Goal: Task Accomplishment & Management: Use online tool/utility

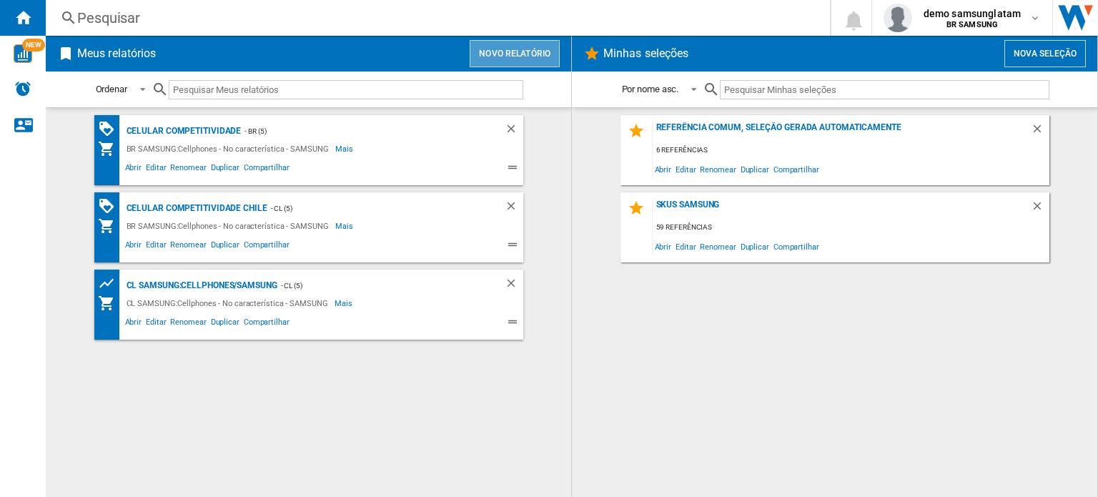
click at [552, 55] on button "Novo relatório" at bounding box center [514, 53] width 90 height 27
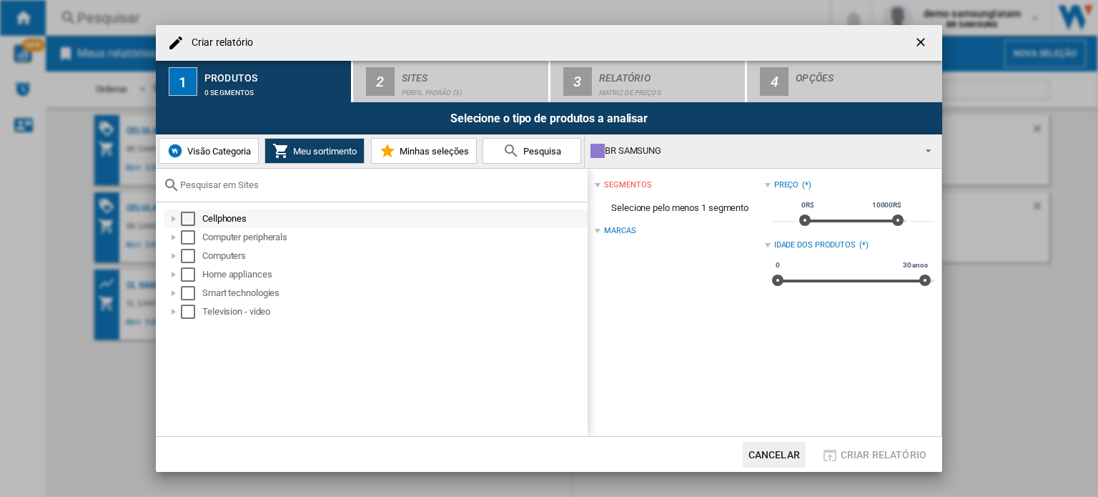
click at [189, 219] on div "Select" at bounding box center [188, 219] width 14 height 14
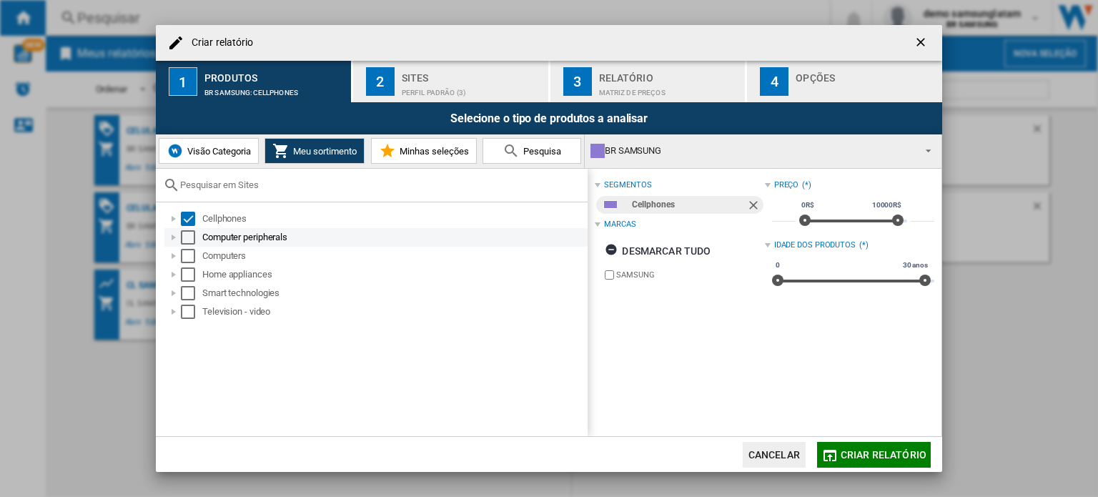
click at [188, 242] on div "Select" at bounding box center [188, 237] width 14 height 14
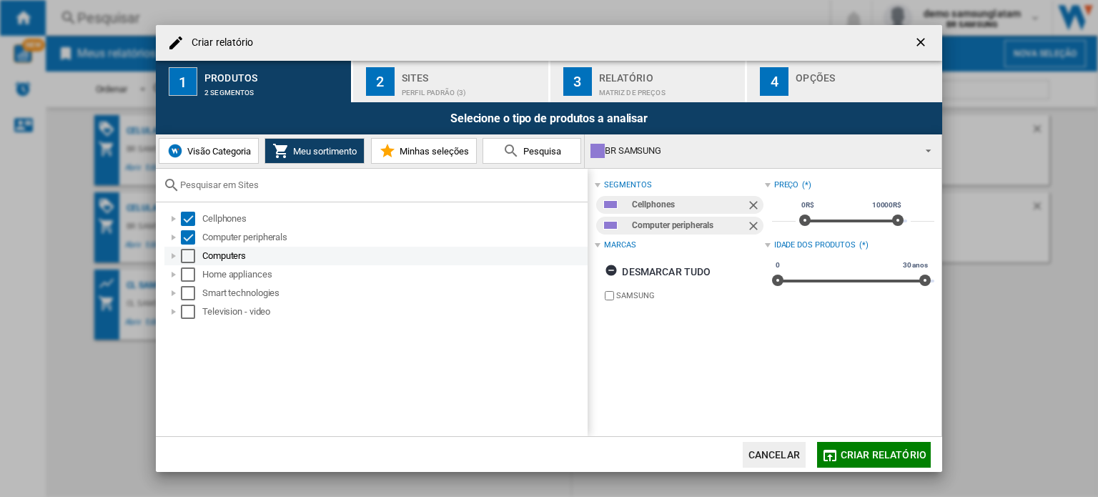
click at [189, 257] on div "Select" at bounding box center [188, 256] width 14 height 14
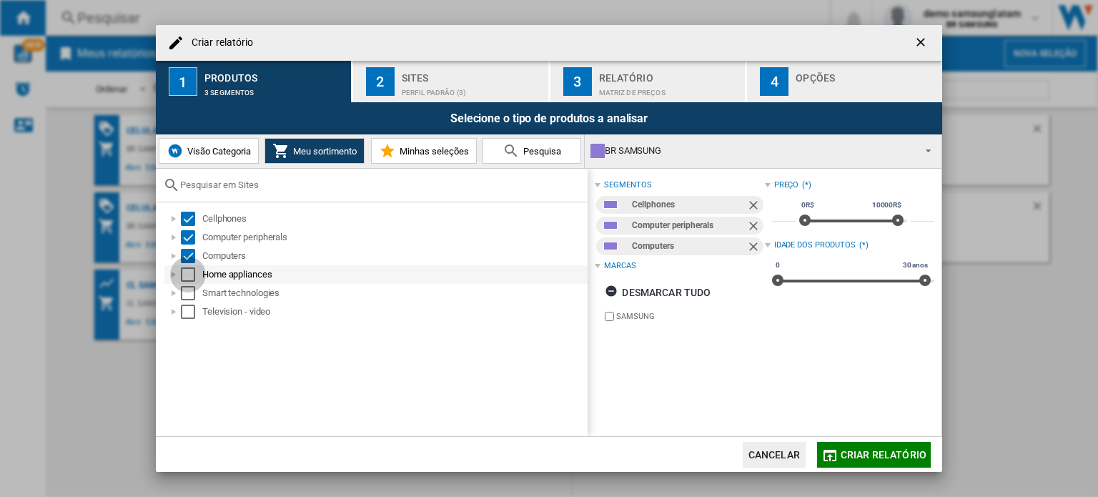
click at [189, 276] on div "Select" at bounding box center [188, 274] width 14 height 14
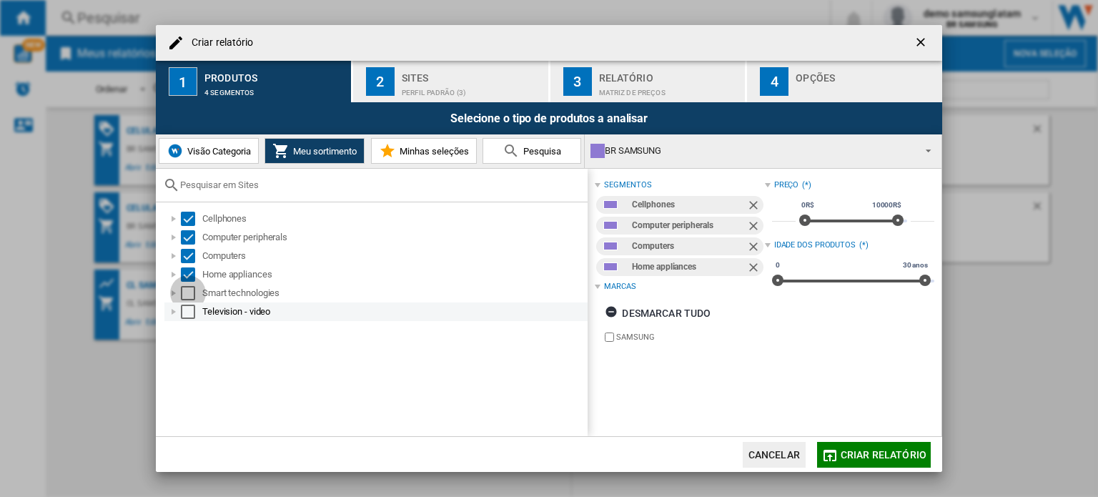
drag, startPoint x: 189, startPoint y: 291, endPoint x: 189, endPoint y: 309, distance: 17.9
click at [189, 293] on div "Select" at bounding box center [188, 293] width 14 height 14
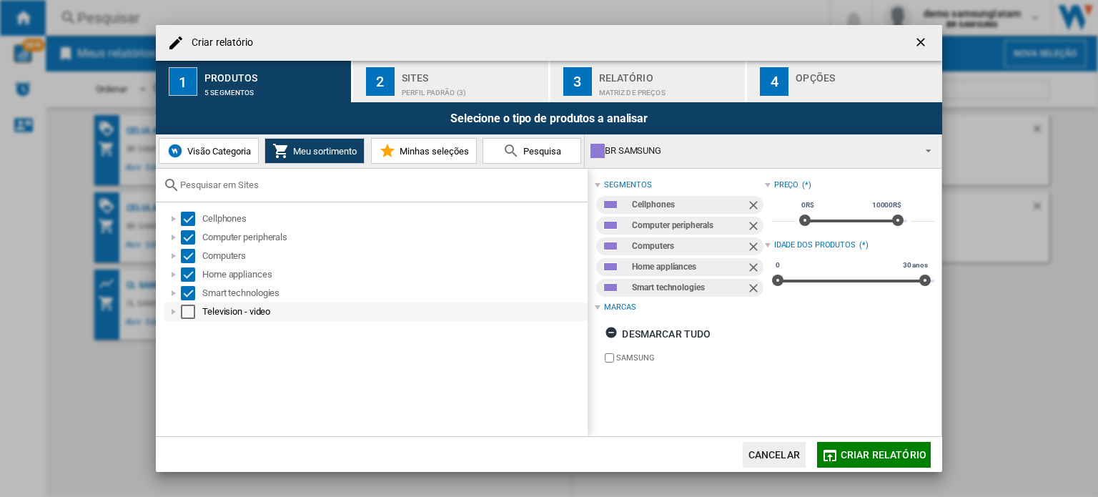
click at [189, 309] on div "Select" at bounding box center [188, 311] width 14 height 14
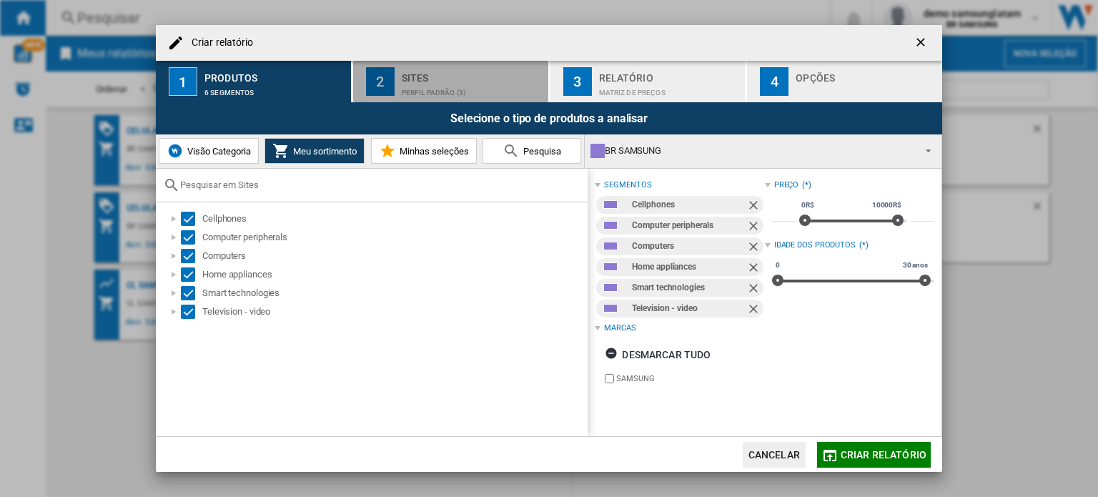
click at [454, 89] on div "Perfil padrão (3)" at bounding box center [472, 88] width 141 height 15
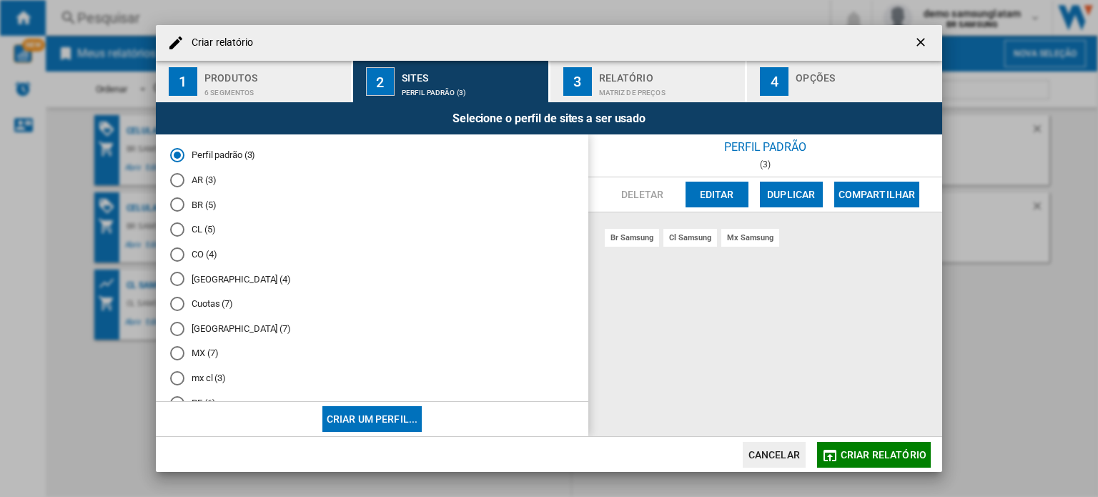
click at [212, 229] on md-radio-button "CL (5)" at bounding box center [372, 230] width 404 height 14
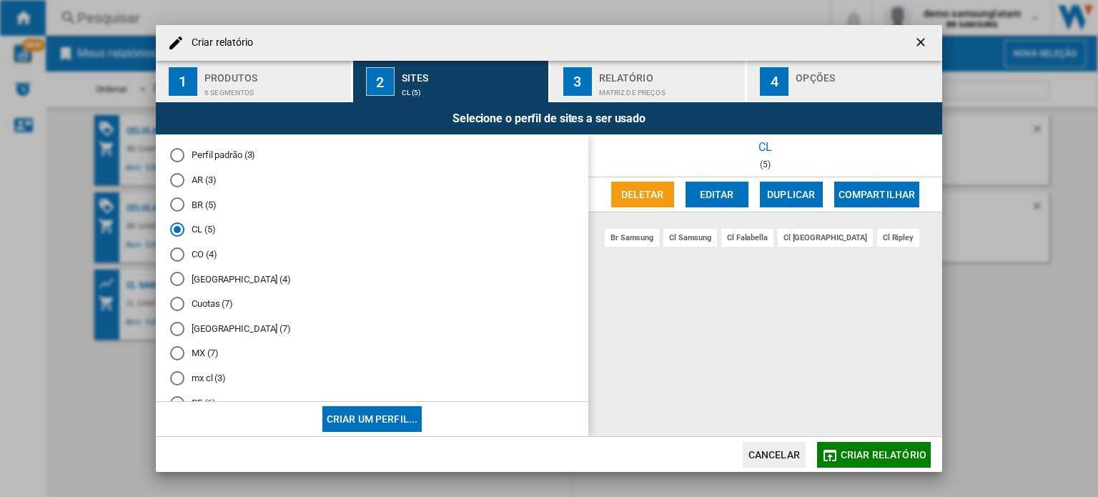
click at [726, 199] on button "Editar" at bounding box center [716, 195] width 63 height 26
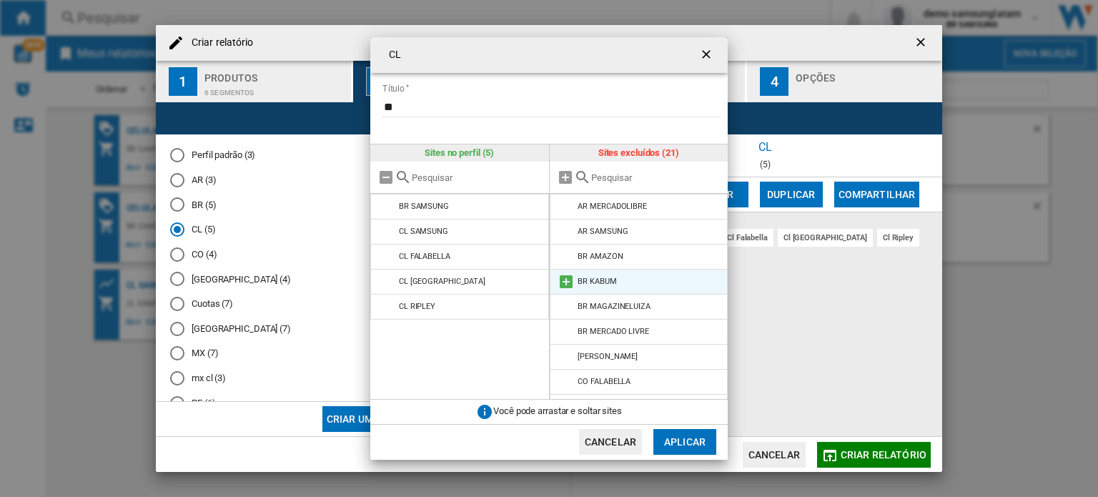
scroll to position [71, 0]
click at [569, 285] on md-icon at bounding box center [565, 285] width 17 height 17
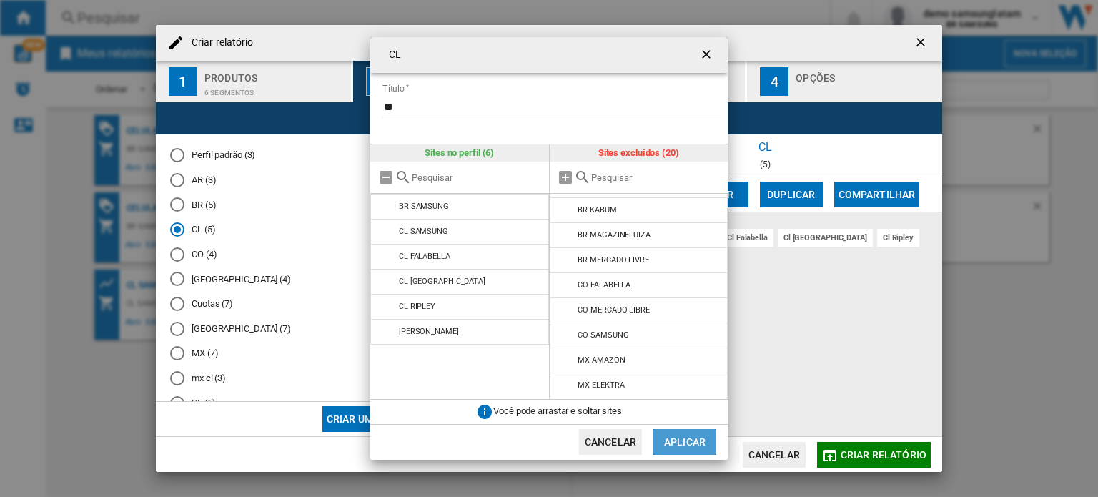
click at [697, 444] on button "Aplicar" at bounding box center [684, 442] width 63 height 26
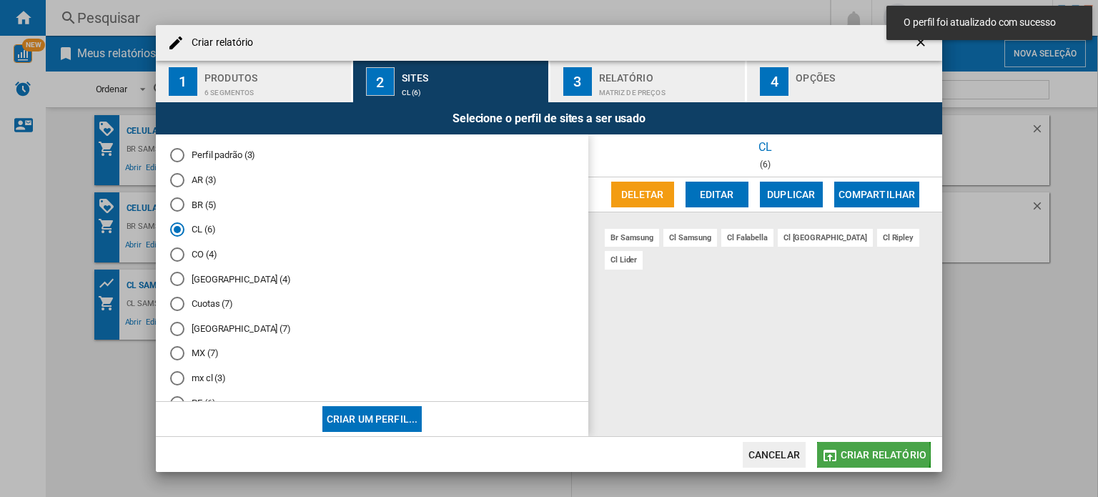
click at [863, 453] on span "Criar relatório" at bounding box center [883, 454] width 86 height 11
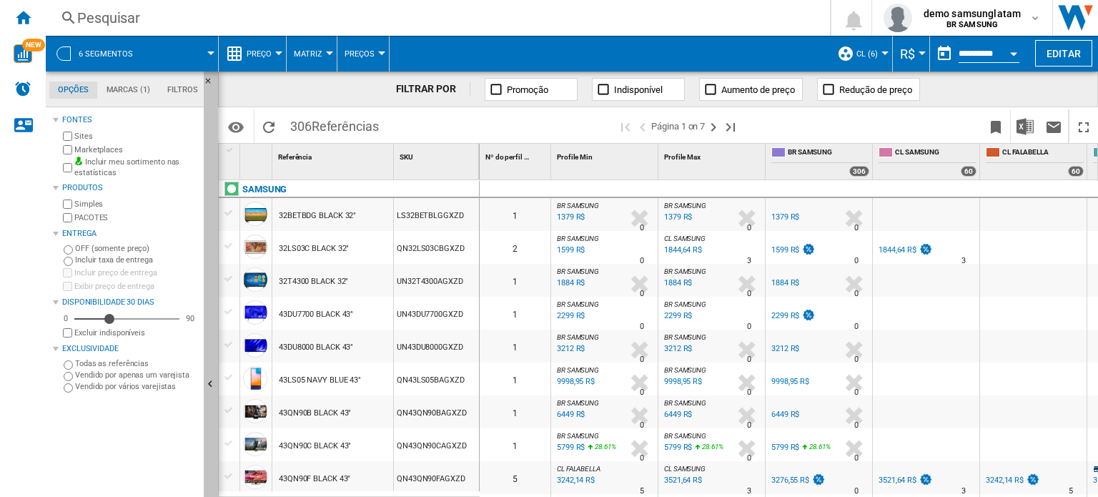
click at [207, 352] on button "Ocultar" at bounding box center [211, 384] width 14 height 627
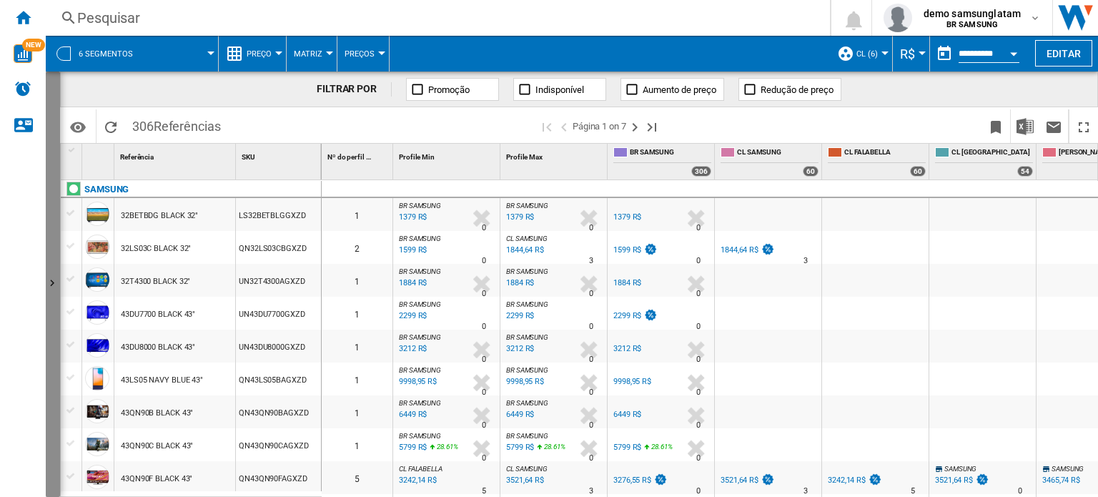
click at [48, 272] on button "Mostrar" at bounding box center [53, 283] width 14 height 425
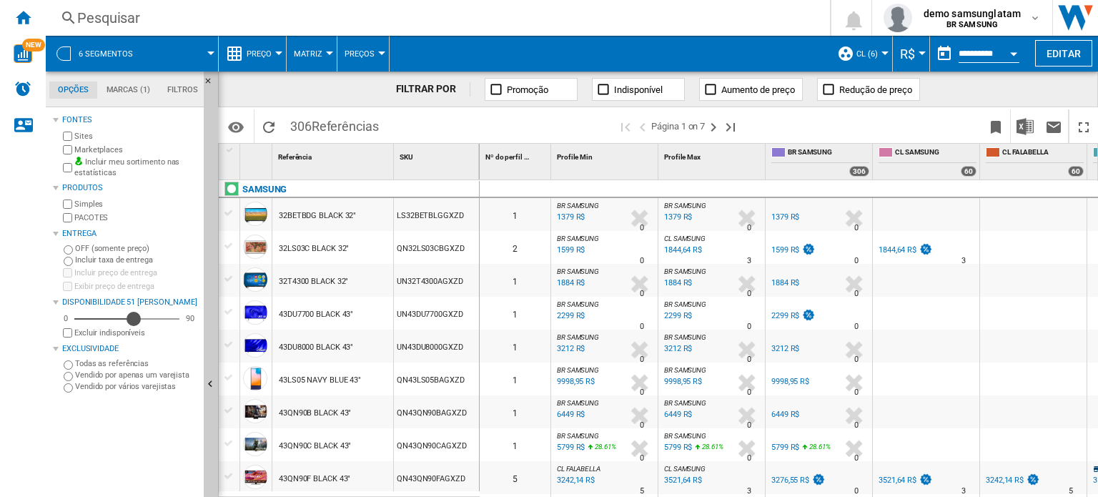
click at [134, 319] on div "51" at bounding box center [126, 319] width 105 height 14
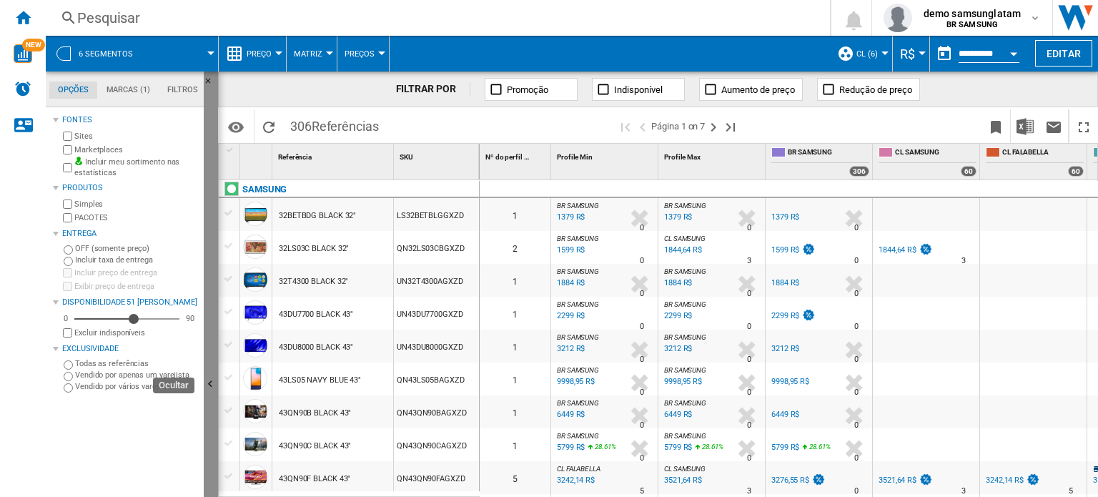
click at [214, 388] on ng-md-icon "Ocultar" at bounding box center [212, 385] width 17 height 17
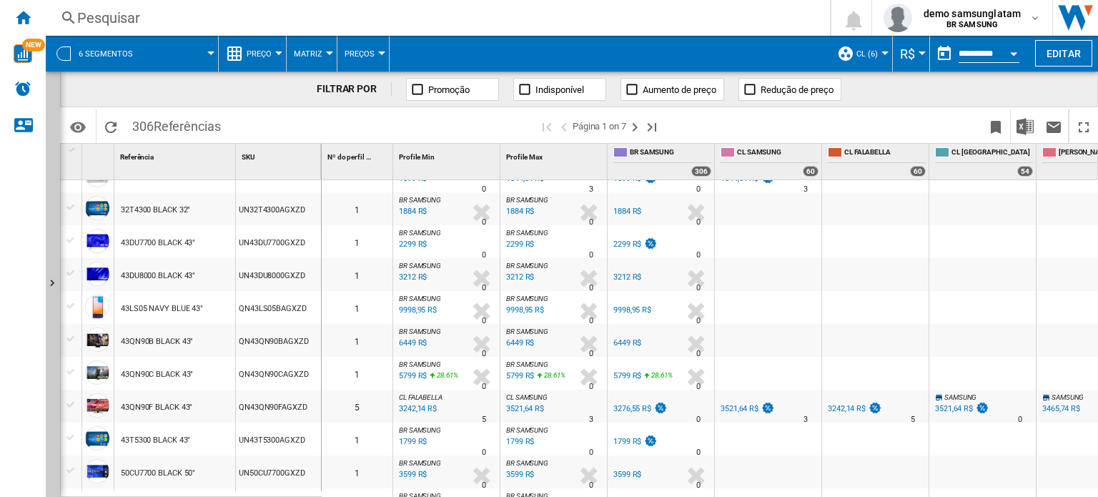
scroll to position [0, 51]
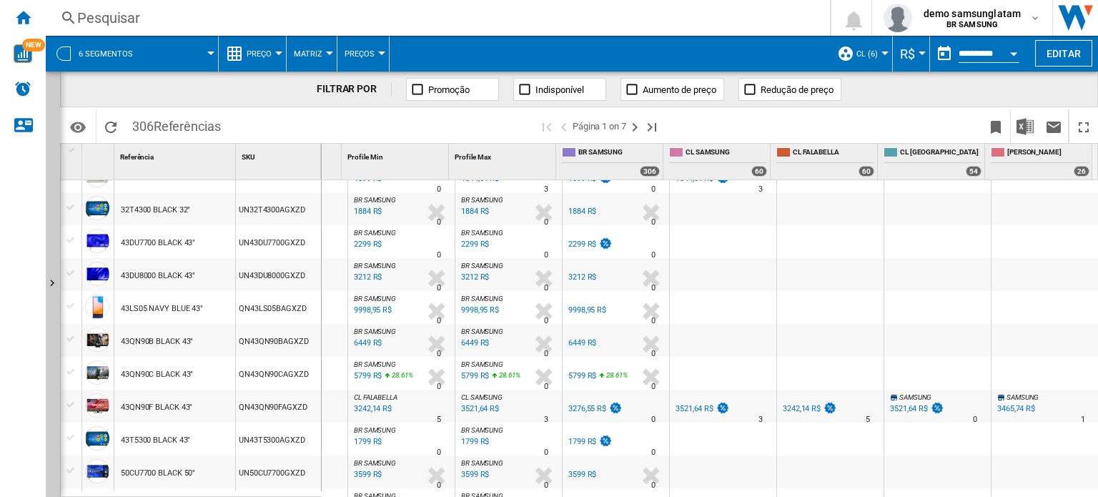
click at [911, 51] on span "R$" at bounding box center [907, 53] width 15 height 15
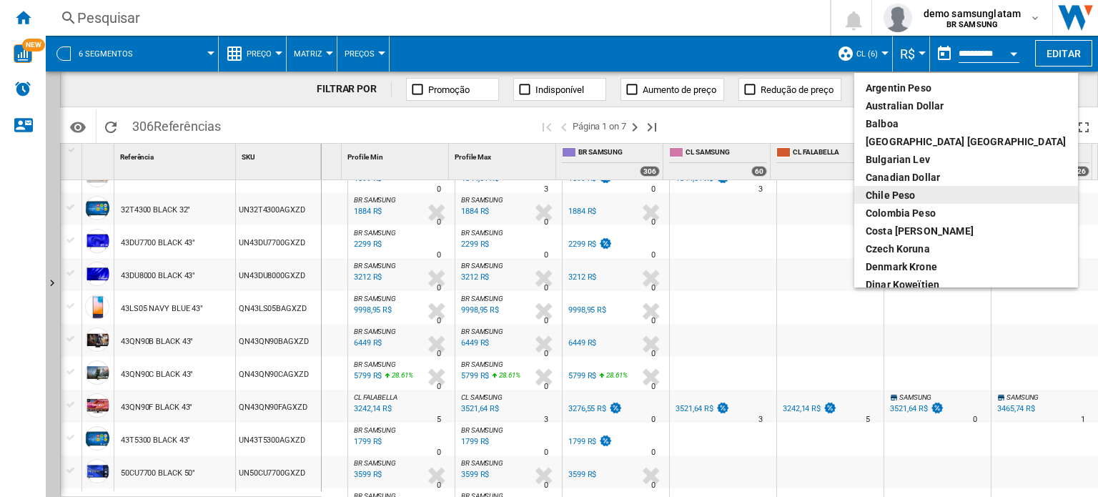
click at [949, 193] on div "Chile Peso" at bounding box center [965, 195] width 201 height 14
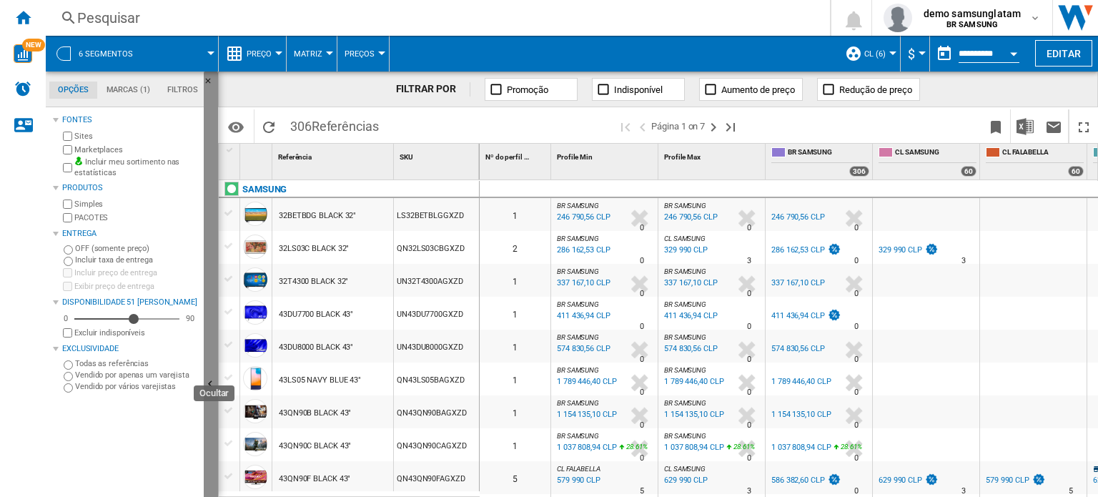
click at [210, 375] on button "Ocultar" at bounding box center [211, 384] width 14 height 627
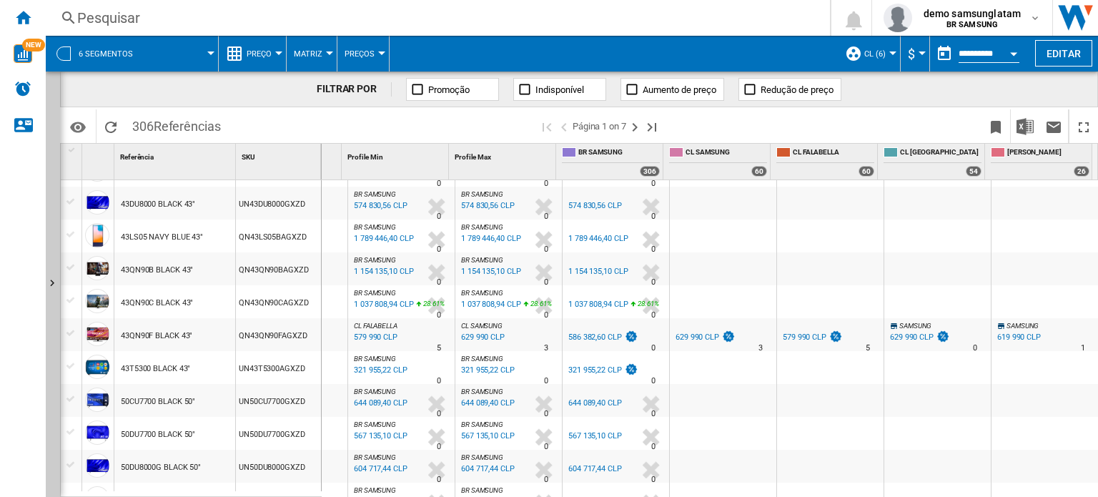
scroll to position [214, 0]
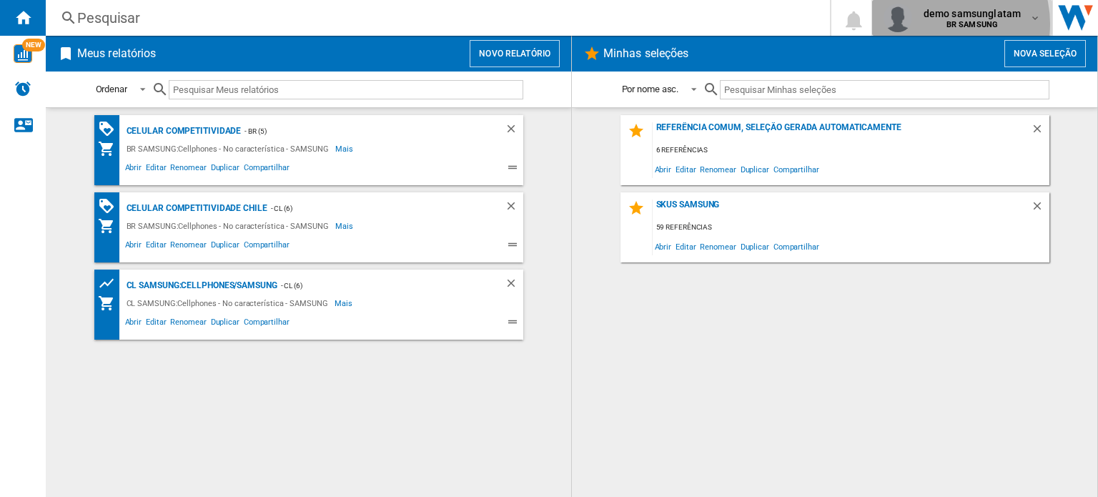
click at [944, 24] on span "BR SAMSUNG" at bounding box center [971, 25] width 97 height 9
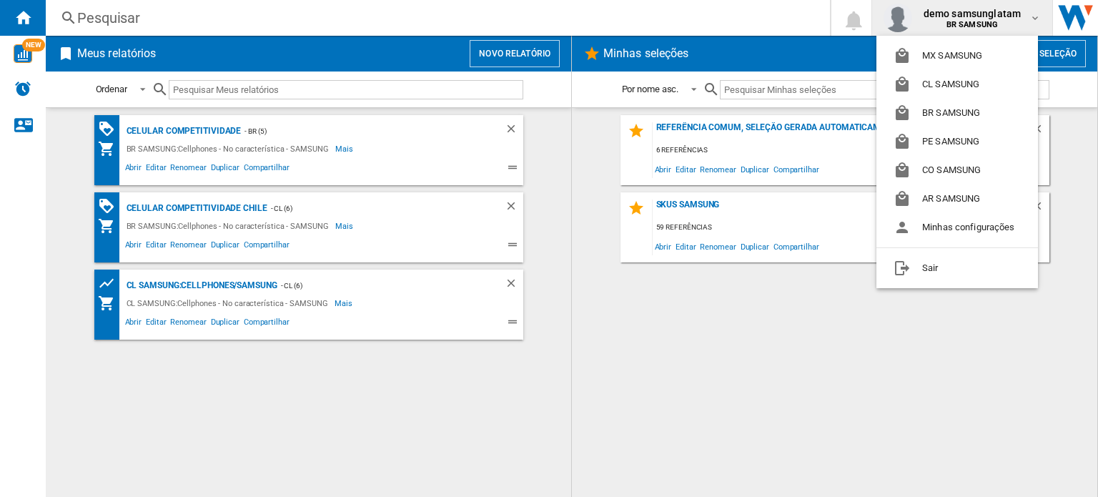
click at [816, 352] on md-backdrop at bounding box center [549, 248] width 1098 height 497
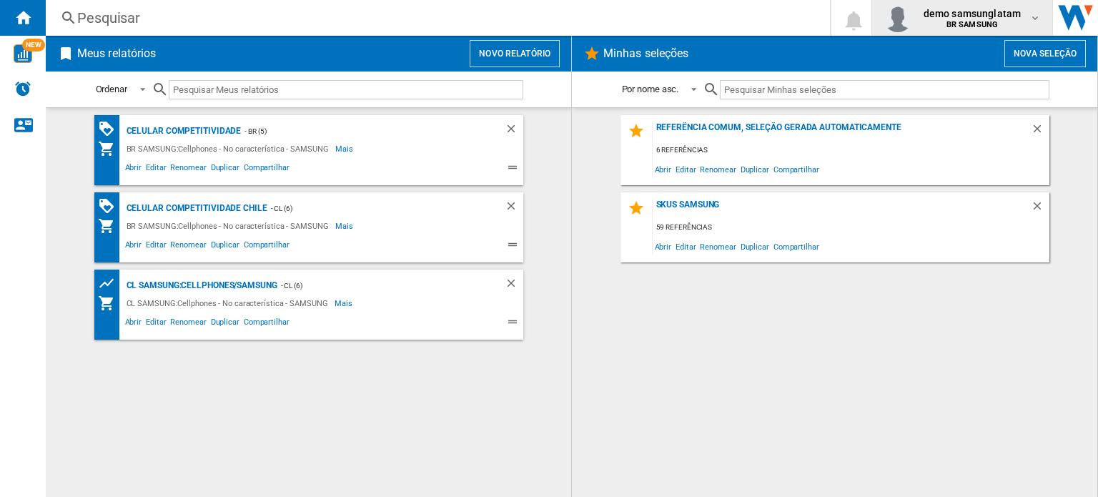
click at [985, 25] on b "BR SAMSUNG" at bounding box center [971, 24] width 51 height 9
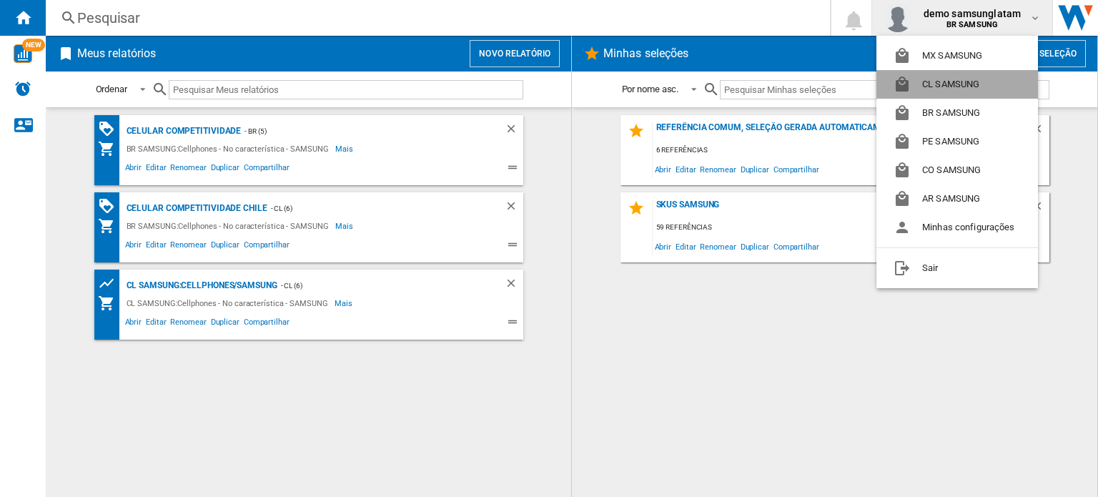
click at [986, 81] on button "CL SAMSUNG" at bounding box center [956, 84] width 161 height 29
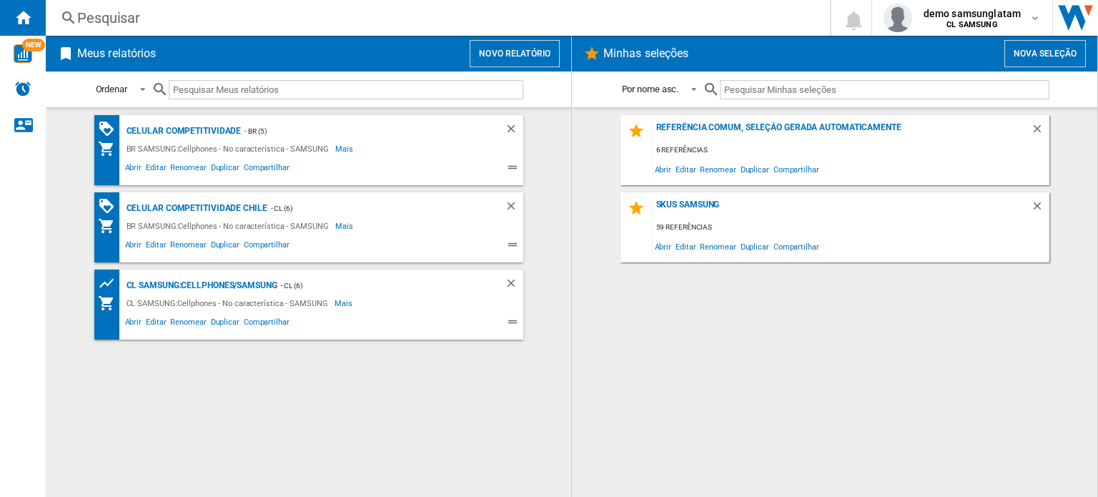
click at [490, 54] on button "Novo relatório" at bounding box center [514, 53] width 90 height 27
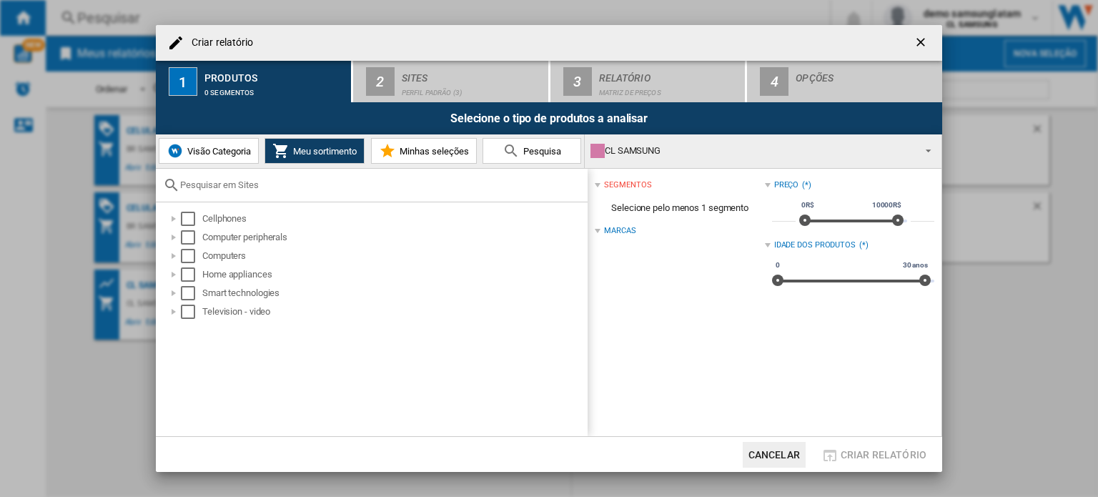
click at [219, 156] on button "Visão Categoria" at bounding box center [209, 151] width 100 height 26
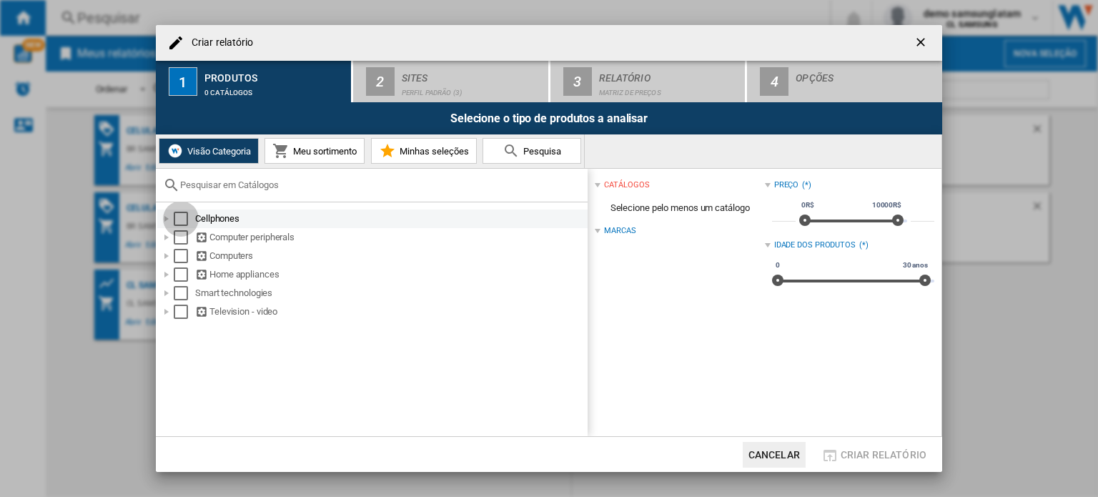
click at [184, 222] on div "Select" at bounding box center [181, 219] width 14 height 14
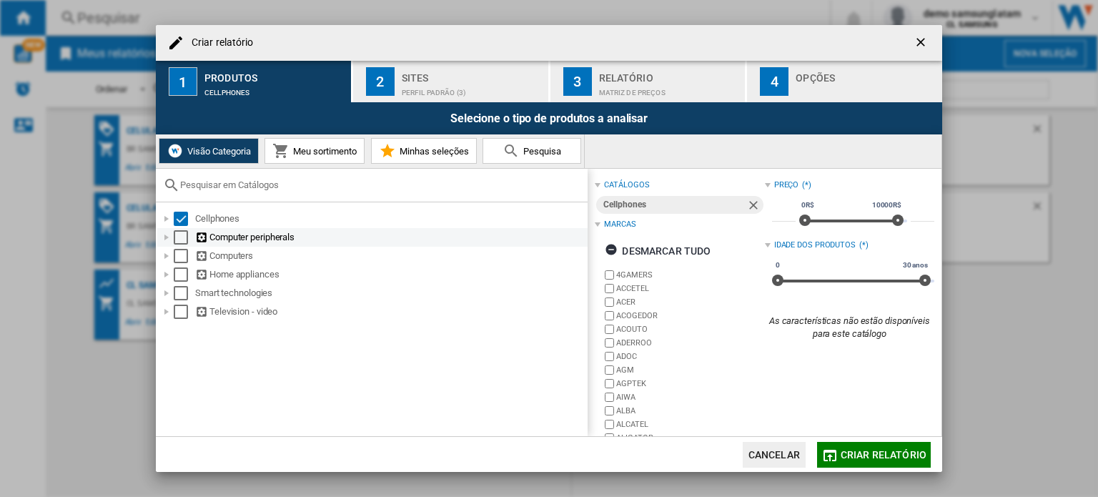
click at [180, 237] on div "Select" at bounding box center [181, 237] width 14 height 14
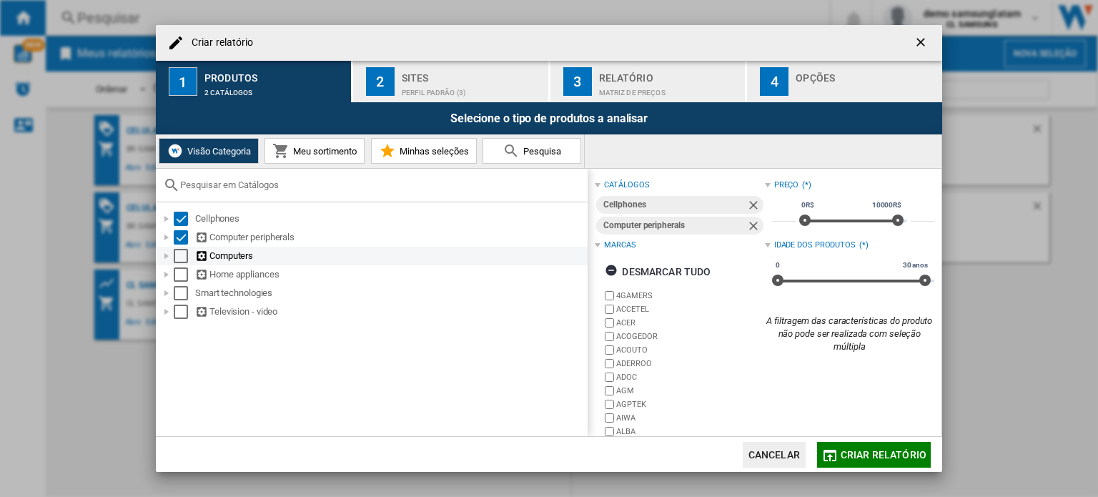
click at [180, 249] on div "Select" at bounding box center [181, 256] width 14 height 14
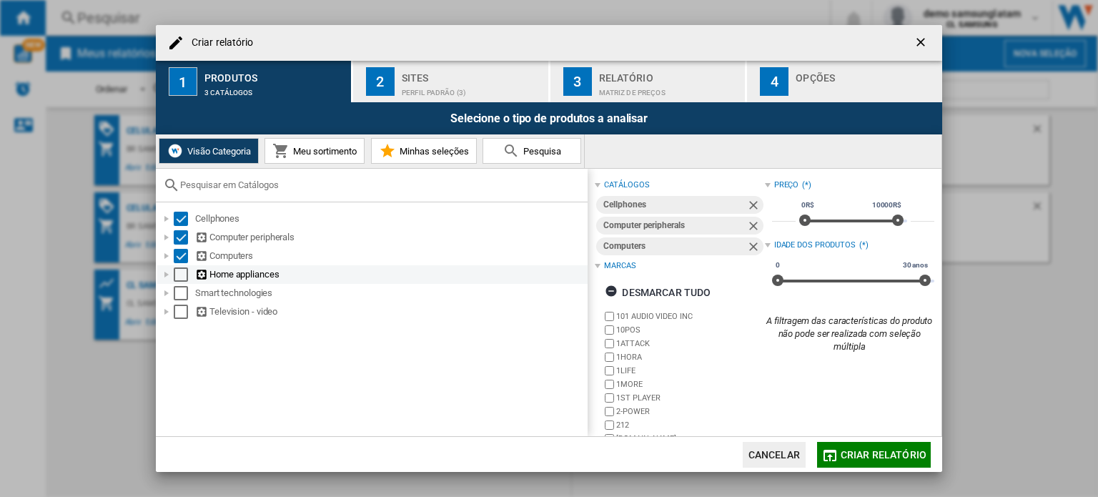
click at [180, 274] on div "Select" at bounding box center [181, 274] width 14 height 14
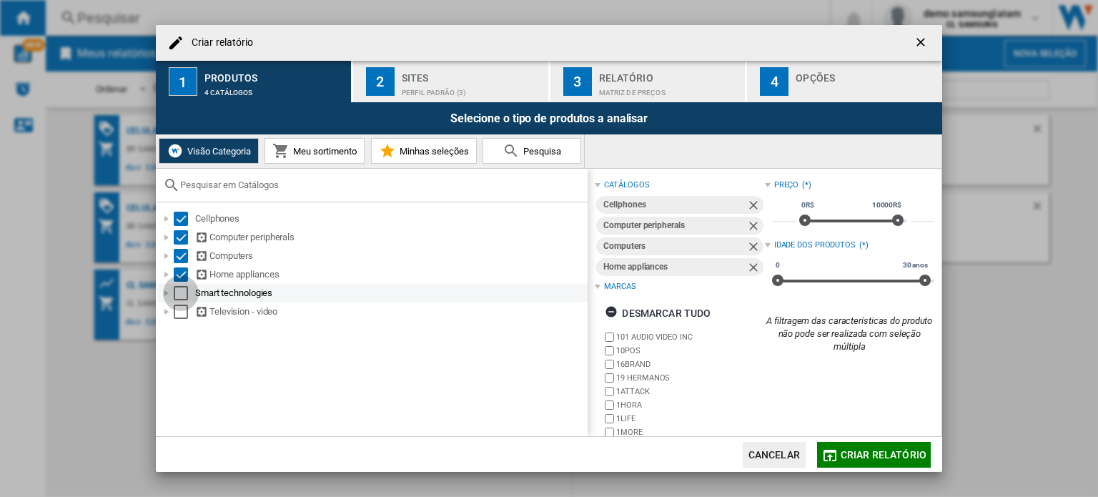
click at [178, 292] on div "Select" at bounding box center [181, 293] width 14 height 14
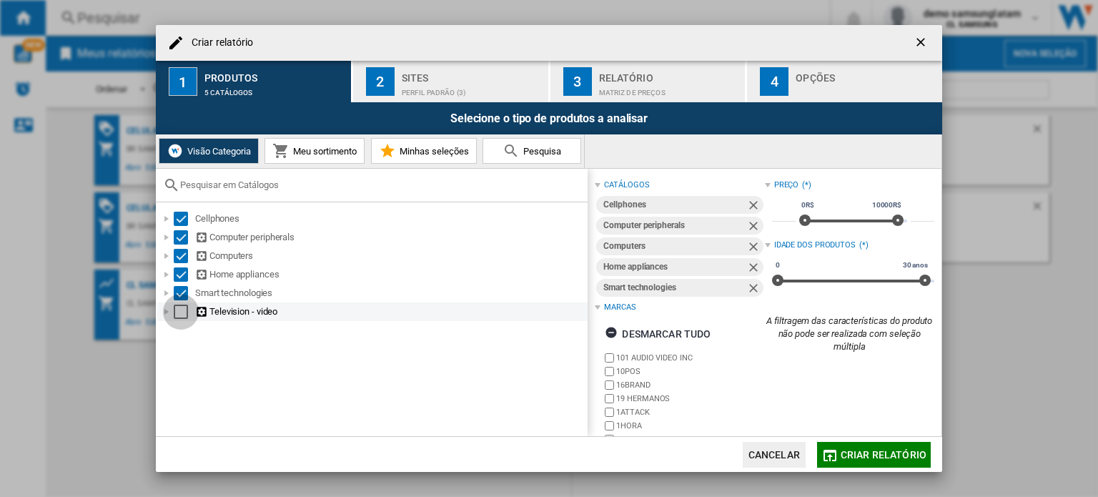
click at [180, 309] on div "Select" at bounding box center [181, 311] width 14 height 14
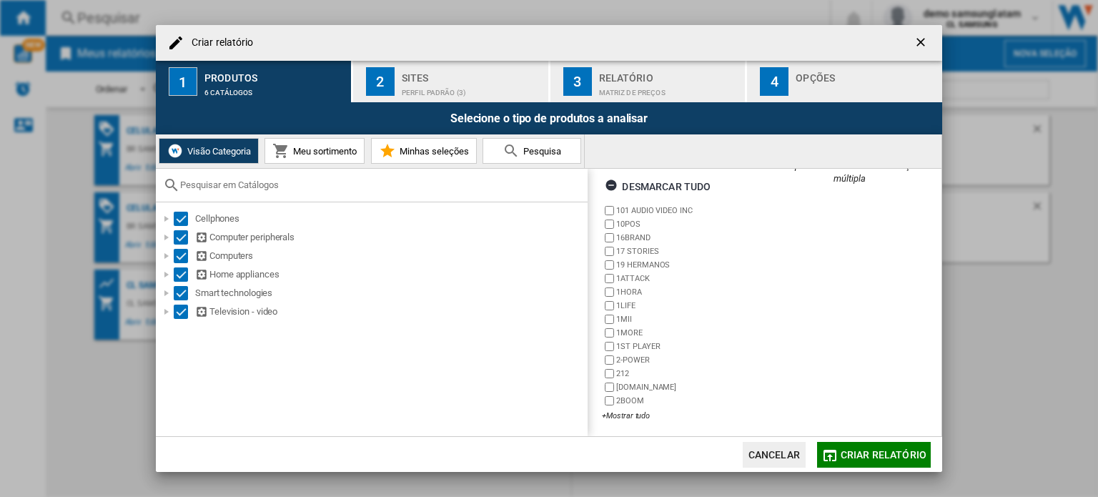
scroll to position [169, 0]
click at [868, 452] on span "Criar relatório" at bounding box center [883, 454] width 86 height 11
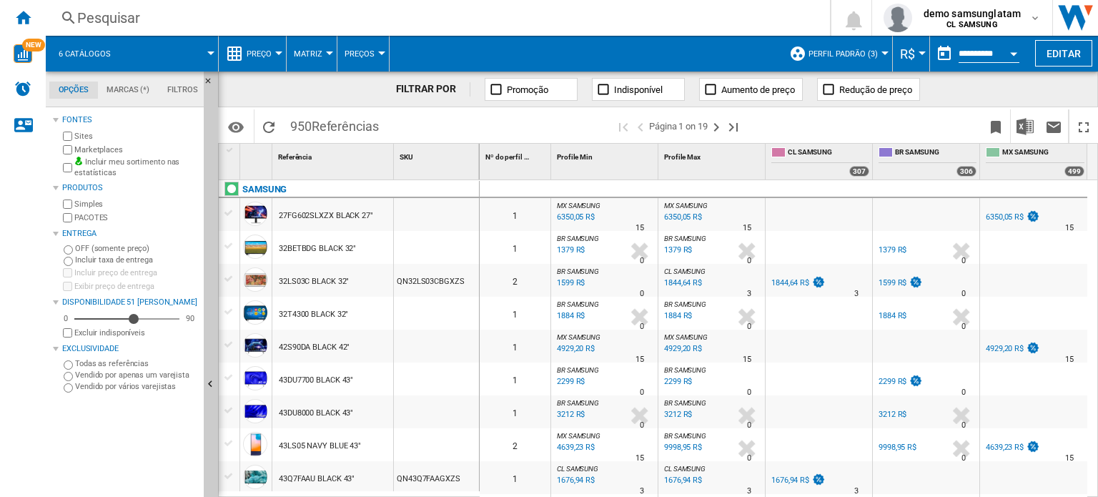
click at [855, 51] on span "Perfil padrão (3)" at bounding box center [842, 53] width 69 height 9
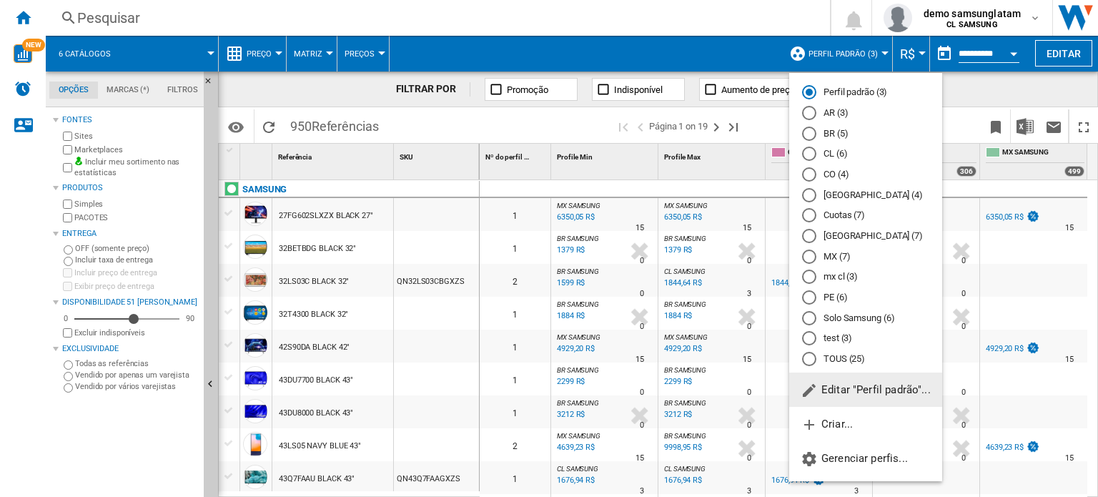
click at [833, 154] on md-radio-button "CL (6)" at bounding box center [865, 154] width 127 height 14
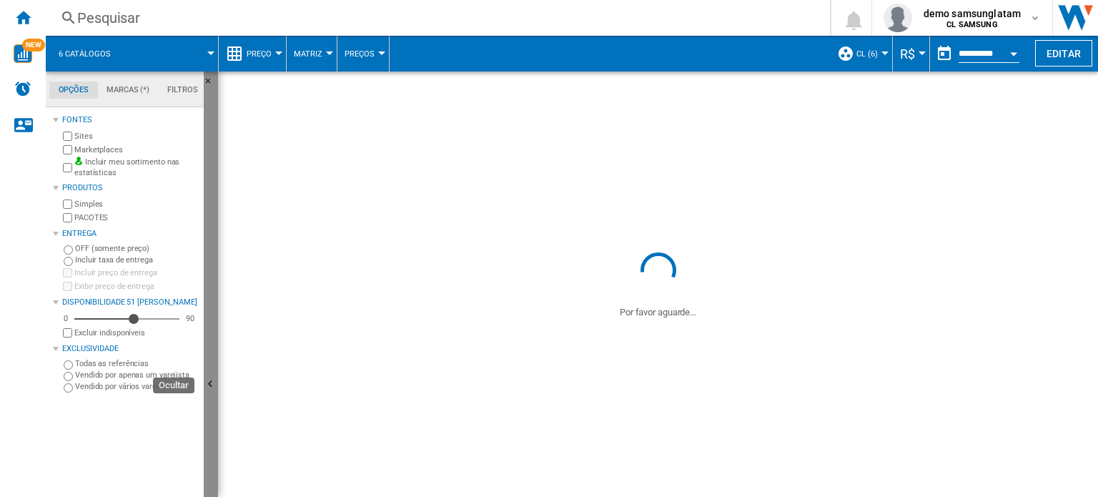
click at [209, 382] on ng-md-icon "Ocultar" at bounding box center [212, 385] width 17 height 17
